Goal: Task Accomplishment & Management: Use online tool/utility

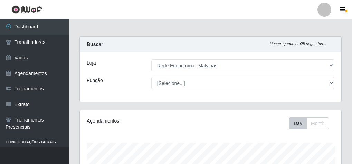
select select "194"
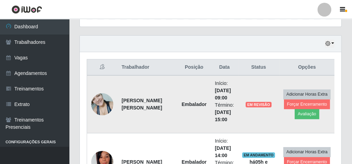
scroll to position [197, 0]
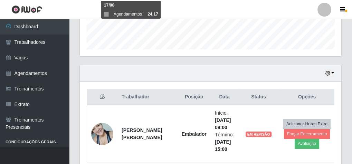
click at [335, 71] on div "Hoje 1 dia 3 dias 1 Semana Não encerrados" at bounding box center [210, 73] width 261 height 17
click at [332, 72] on button "button" at bounding box center [329, 73] width 10 height 8
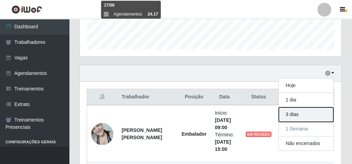
click at [300, 111] on button "3 dias" at bounding box center [305, 114] width 55 height 14
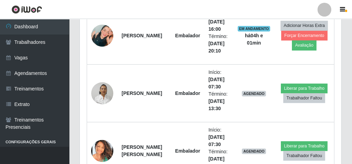
scroll to position [305, 0]
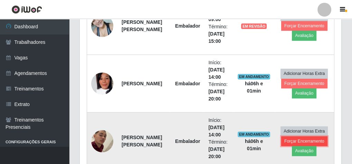
click at [296, 139] on button "Forçar Encerramento" at bounding box center [304, 141] width 46 height 10
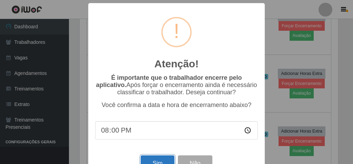
click at [145, 161] on button "Sim" at bounding box center [157, 163] width 33 height 16
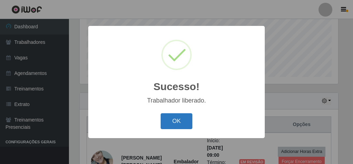
click at [167, 122] on button "OK" at bounding box center [177, 121] width 32 height 16
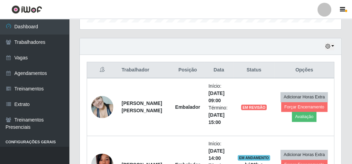
scroll to position [225, 0]
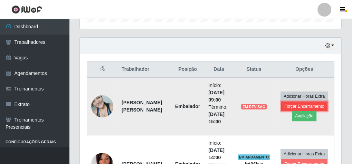
click at [293, 105] on button "Forçar Encerramento" at bounding box center [304, 106] width 46 height 10
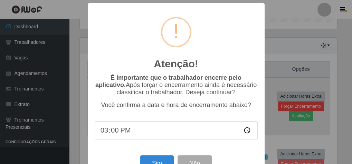
click at [293, 105] on div "Atenção! × É importante que o trabalhador encerre pelo aplicativo. Após forçar …" at bounding box center [176, 82] width 352 height 164
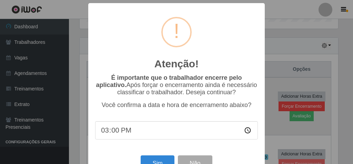
click at [293, 105] on div "Atenção! × É importante que o trabalhador encerre pelo aplicativo. Após forçar …" at bounding box center [176, 82] width 353 height 164
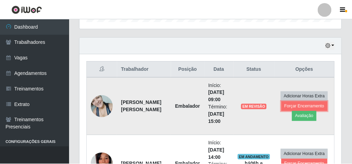
scroll to position [143, 261]
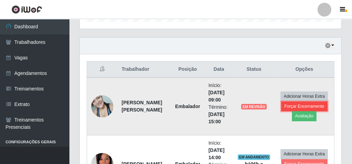
click at [309, 103] on button "Forçar Encerramento" at bounding box center [304, 106] width 46 height 10
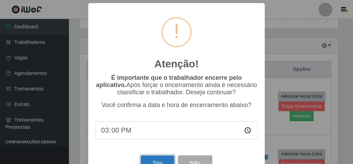
click at [149, 161] on button "Sim" at bounding box center [157, 163] width 33 height 16
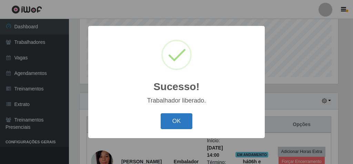
click at [179, 124] on button "OK" at bounding box center [177, 121] width 32 height 16
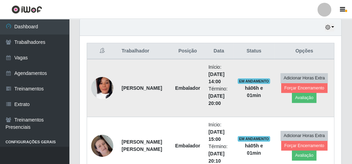
scroll to position [253, 0]
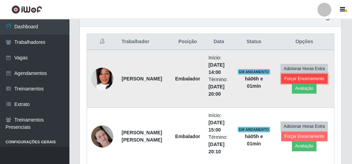
click at [292, 76] on button "Forçar Encerramento" at bounding box center [304, 79] width 46 height 10
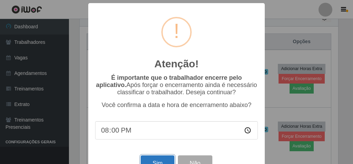
click at [144, 159] on button "Sim" at bounding box center [157, 163] width 33 height 16
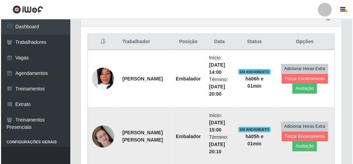
scroll to position [0, 0]
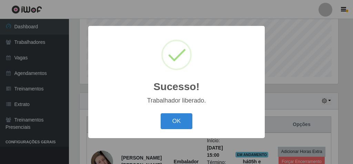
click at [328, 128] on div "Sucesso! × Trabalhador liberado. OK Cancel" at bounding box center [176, 82] width 353 height 164
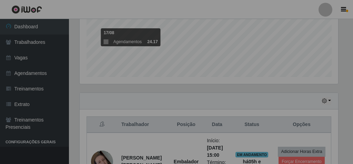
click at [328, 128] on div "Sucesso! × Trabalhador liberado. OK Cancel" at bounding box center [176, 82] width 353 height 164
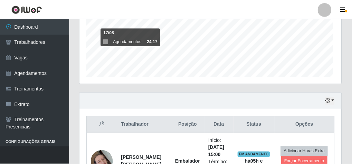
scroll to position [143, 261]
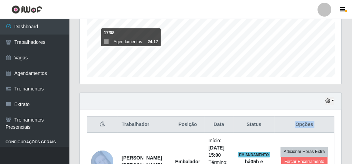
click at [328, 128] on th "Opções" at bounding box center [304, 125] width 60 height 16
click at [320, 119] on th "Opções" at bounding box center [304, 125] width 60 height 16
